Goal: Transaction & Acquisition: Purchase product/service

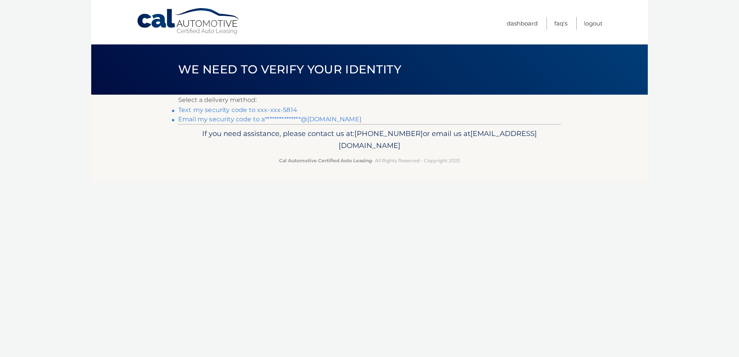
click at [277, 110] on link "Text my security code to xxx-xxx-5814" at bounding box center [237, 109] width 119 height 7
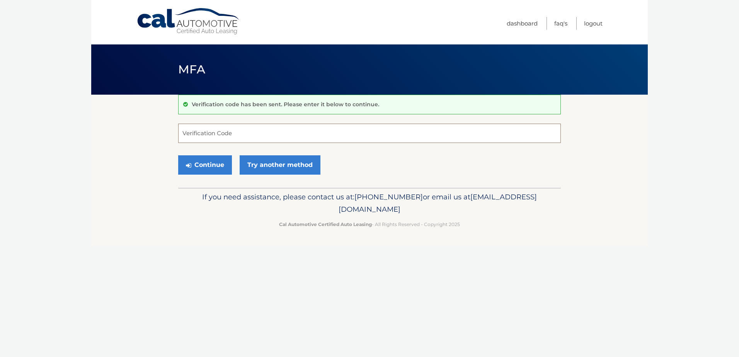
click at [185, 136] on input "Verification Code" at bounding box center [369, 133] width 383 height 19
type input "478230"
click at [219, 166] on button "Continue" at bounding box center [205, 164] width 54 height 19
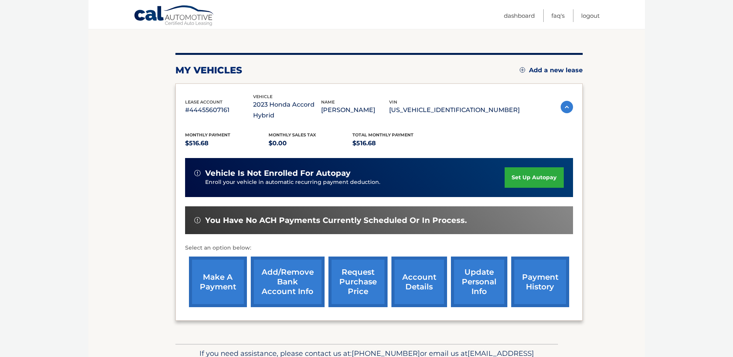
scroll to position [77, 0]
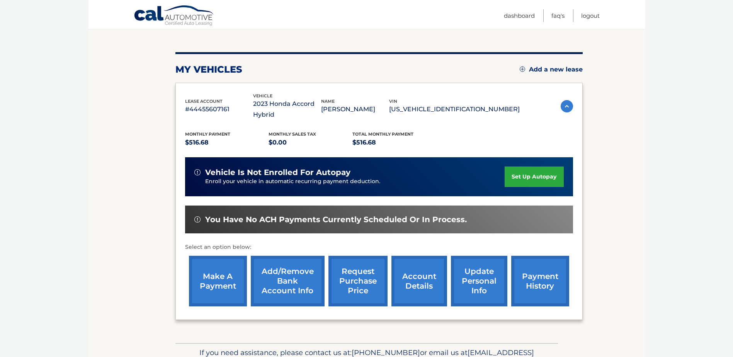
click at [216, 286] on link "make a payment" at bounding box center [218, 281] width 58 height 51
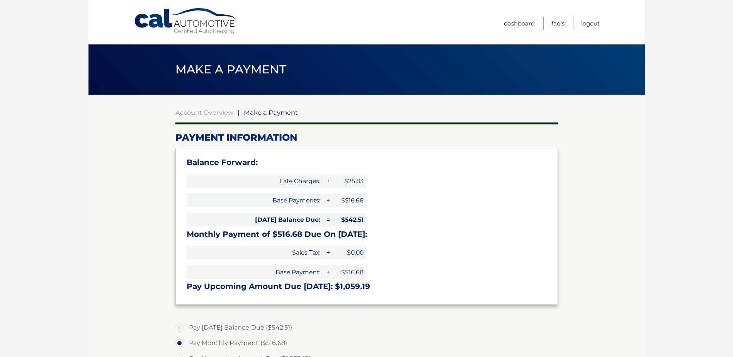
select select "YjFlOGYyNTUtZjM0NC00OWRhLTg3NTAtYmUyZmM1NzYwOTcx"
click at [207, 112] on link "Account Overview" at bounding box center [204, 113] width 58 height 8
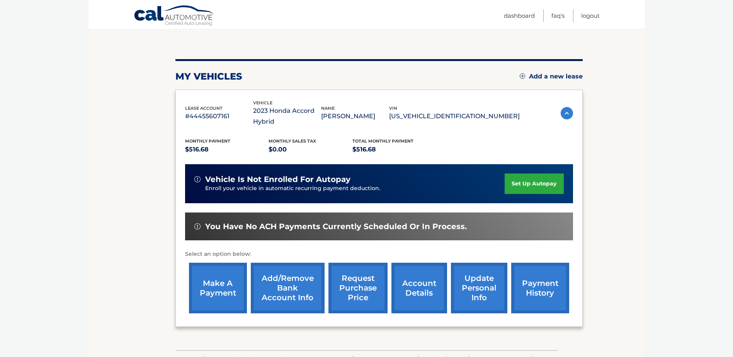
scroll to position [83, 0]
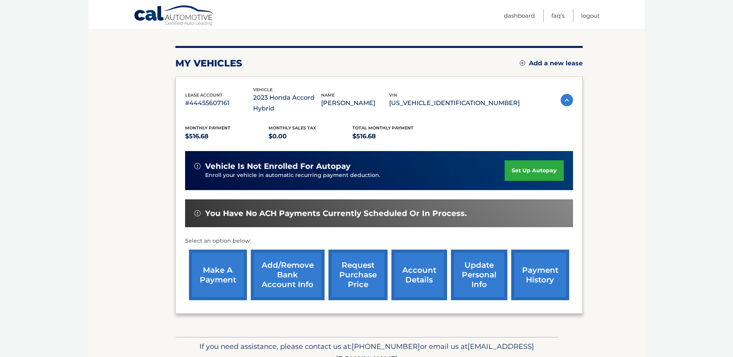
click at [538, 277] on link "payment history" at bounding box center [540, 275] width 58 height 51
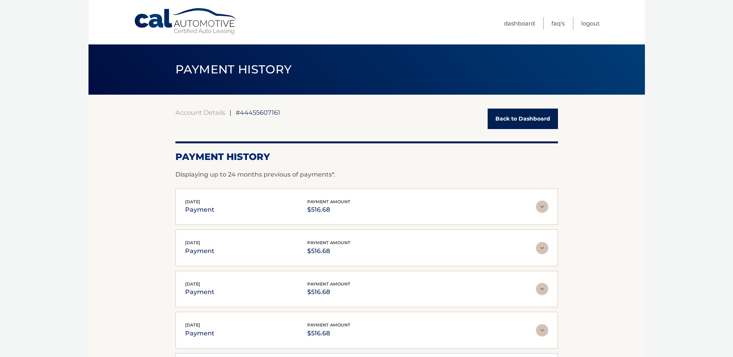
click at [524, 118] on link "Back to Dashboard" at bounding box center [523, 119] width 70 height 20
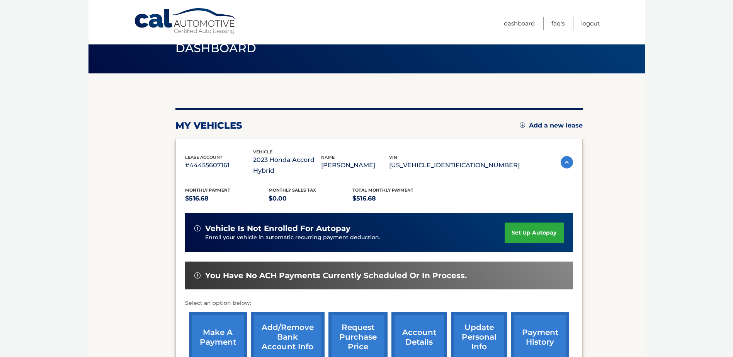
scroll to position [77, 0]
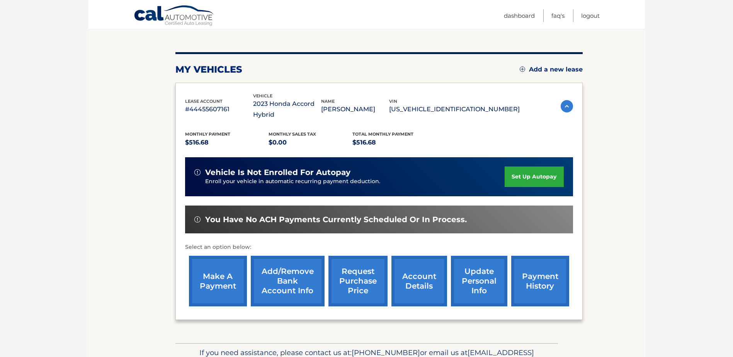
click at [213, 291] on link "make a payment" at bounding box center [218, 281] width 58 height 51
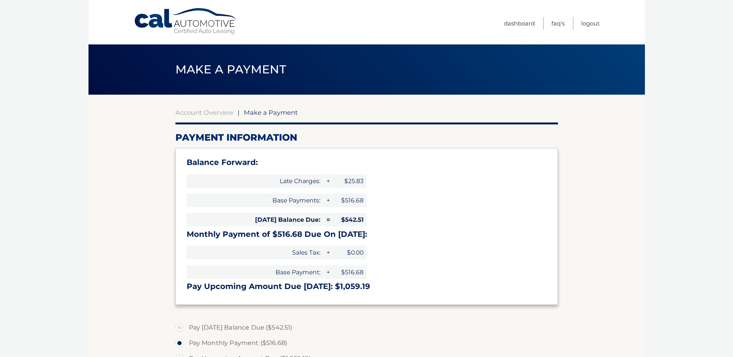
select select "YjFlOGYyNTUtZjM0NC00OWRhLTg3NTAtYmUyZmM1NzYwOTcx"
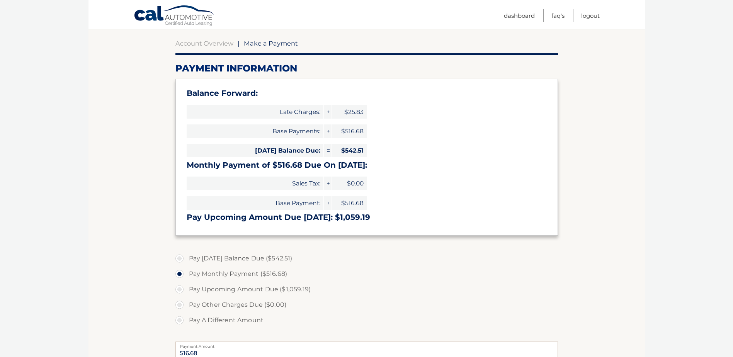
scroll to position [77, 0]
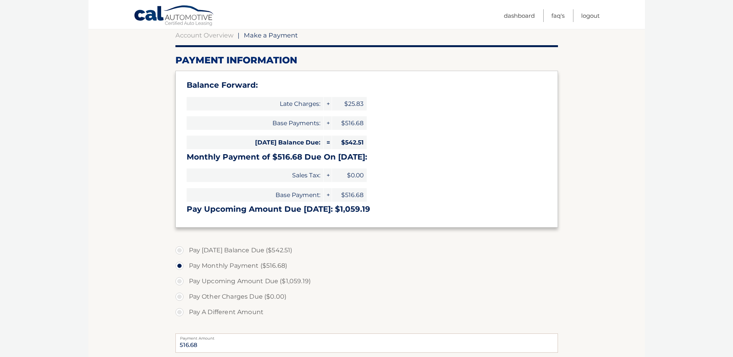
click at [181, 249] on label "Pay [DATE] Balance Due ($542.51)" at bounding box center [366, 250] width 383 height 15
click at [181, 249] on input "Pay [DATE] Balance Due ($542.51)" at bounding box center [183, 249] width 8 height 12
radio input "true"
type input "542.51"
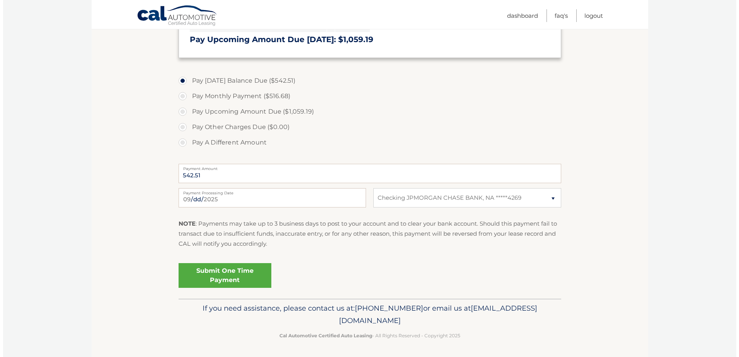
scroll to position [247, 0]
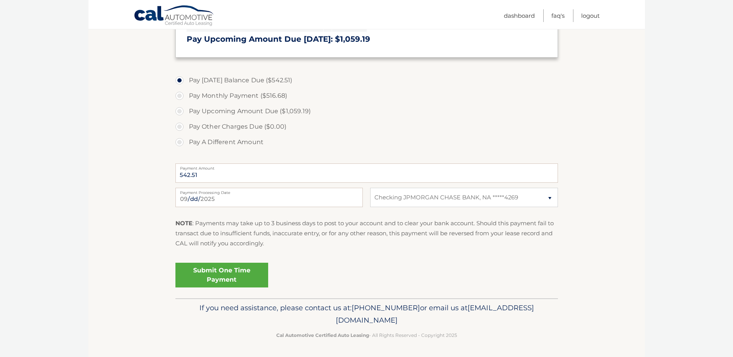
click at [235, 271] on link "Submit One Time Payment" at bounding box center [221, 275] width 93 height 25
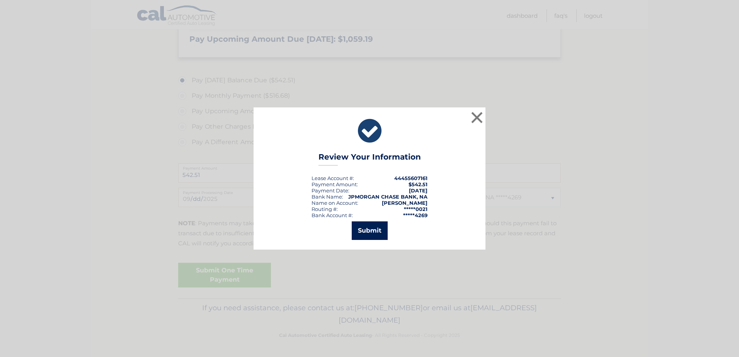
click at [355, 235] on button "Submit" at bounding box center [370, 230] width 36 height 19
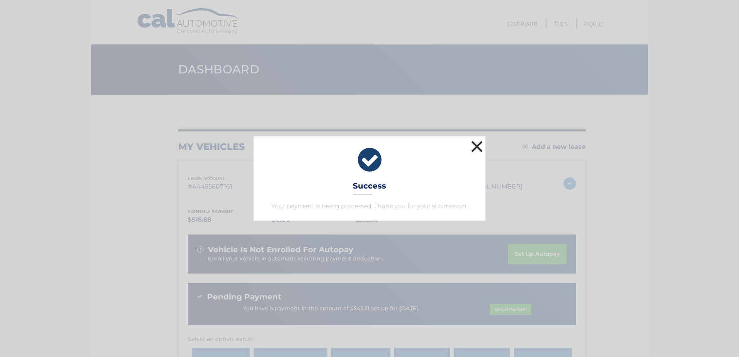
click at [477, 143] on button "×" at bounding box center [476, 146] width 15 height 15
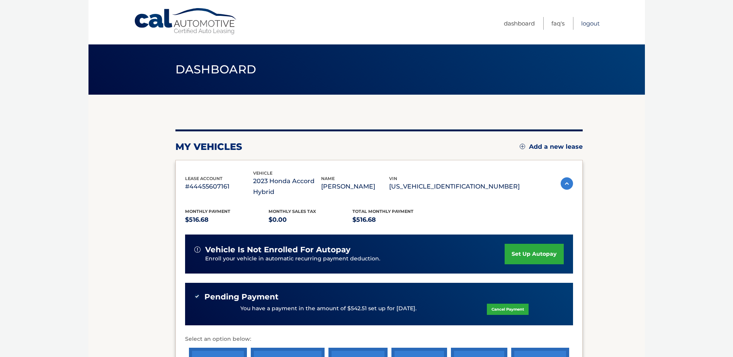
click at [589, 23] on link "Logout" at bounding box center [590, 23] width 19 height 13
